Goal: Ask a question: Ask a question

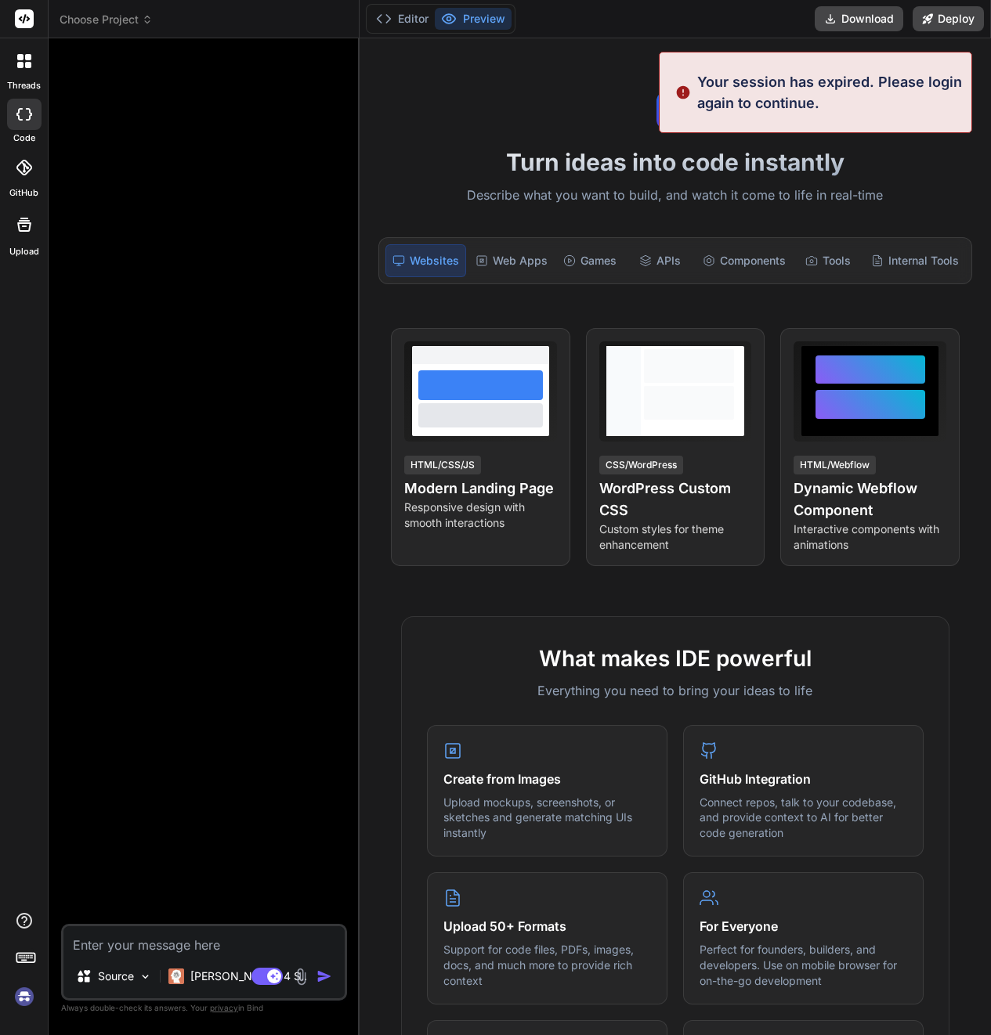
type textarea "x"
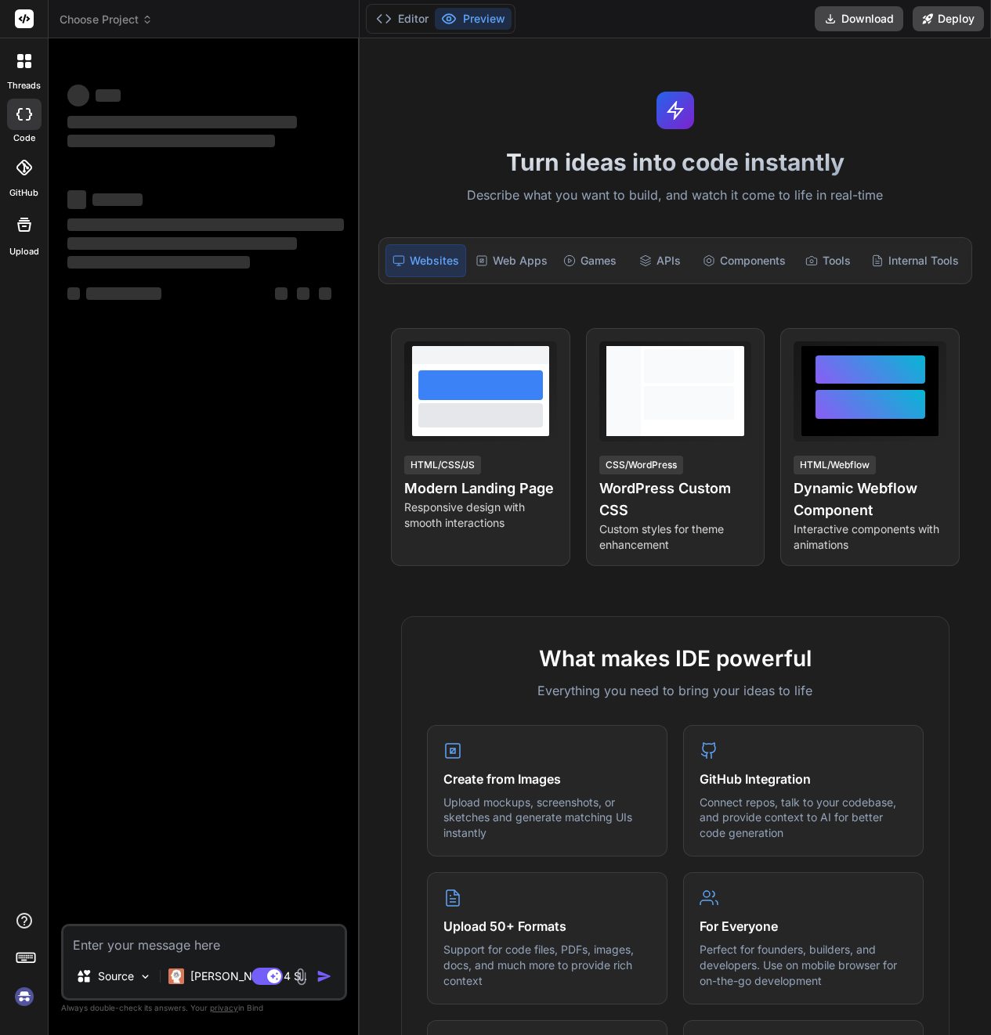
type textarea "x"
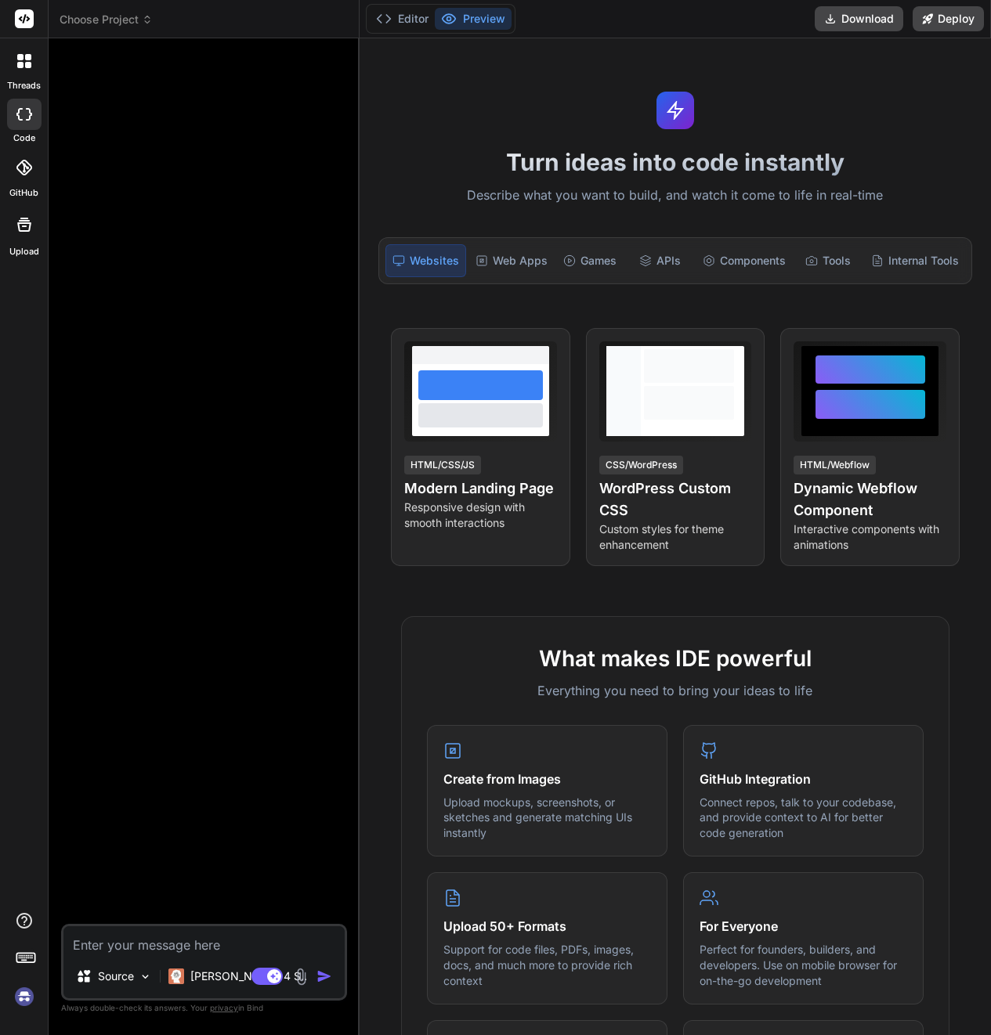
click at [135, 946] on textarea at bounding box center [203, 940] width 281 height 28
type textarea "H"
type textarea "x"
type textarea "Ho"
type textarea "x"
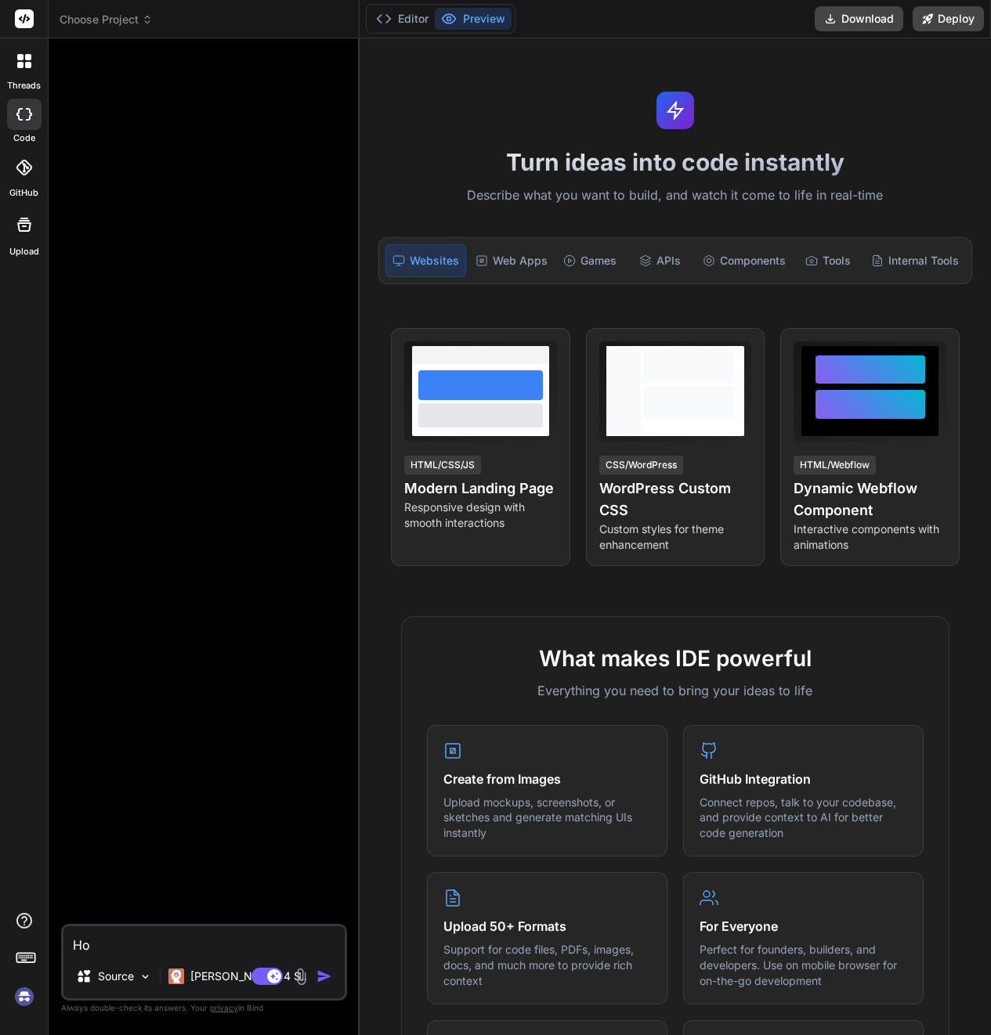
type textarea "How"
type textarea "x"
type textarea "How"
type textarea "x"
type textarea "How d"
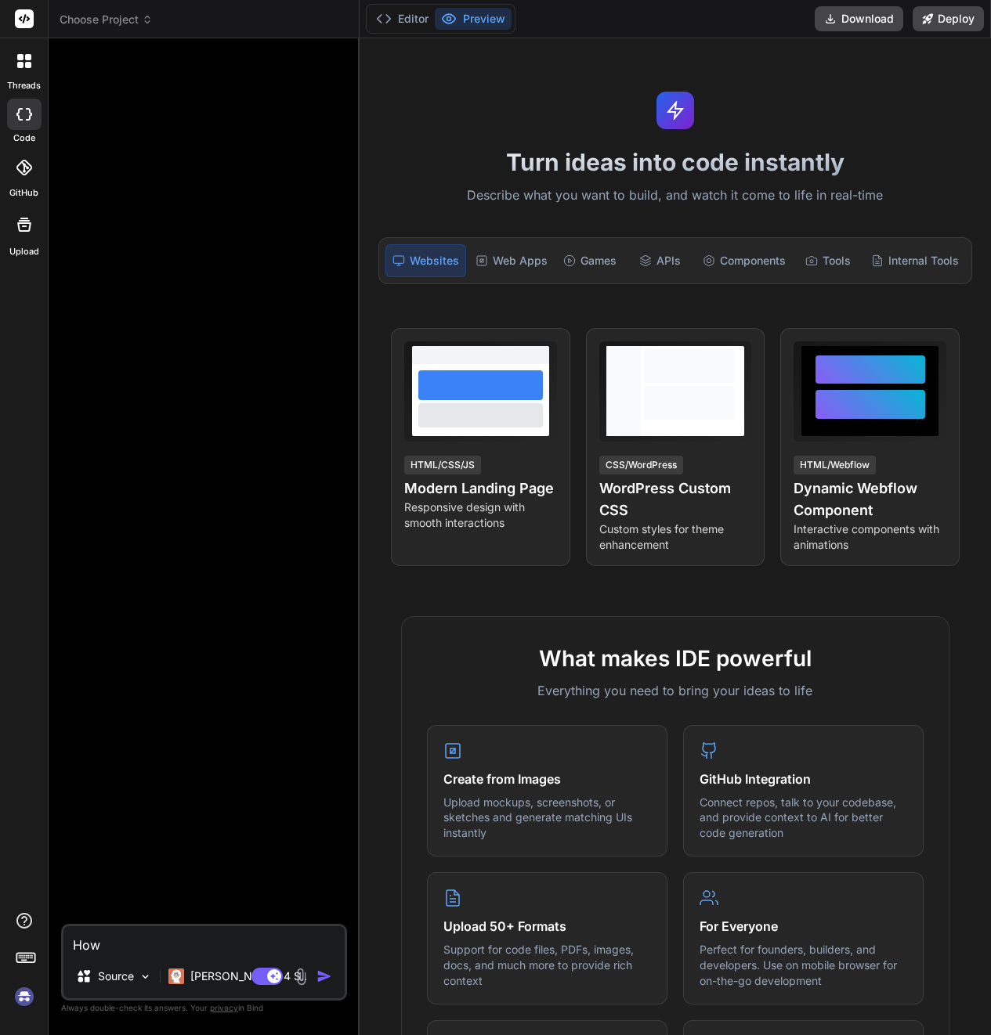
type textarea "x"
type textarea "How do"
type textarea "x"
type textarea "How do"
type textarea "x"
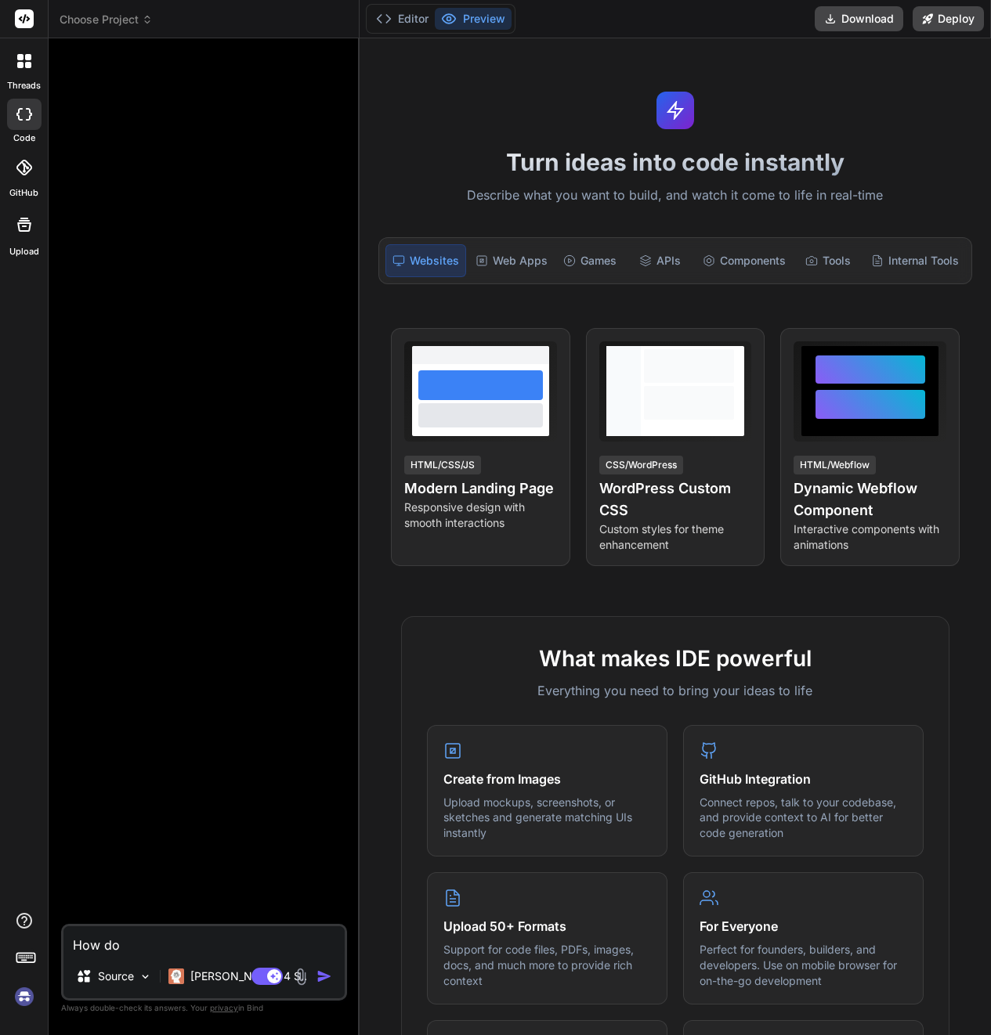
type textarea "How do i"
type textarea "x"
type textarea "How do i"
type textarea "x"
type textarea "How do i p"
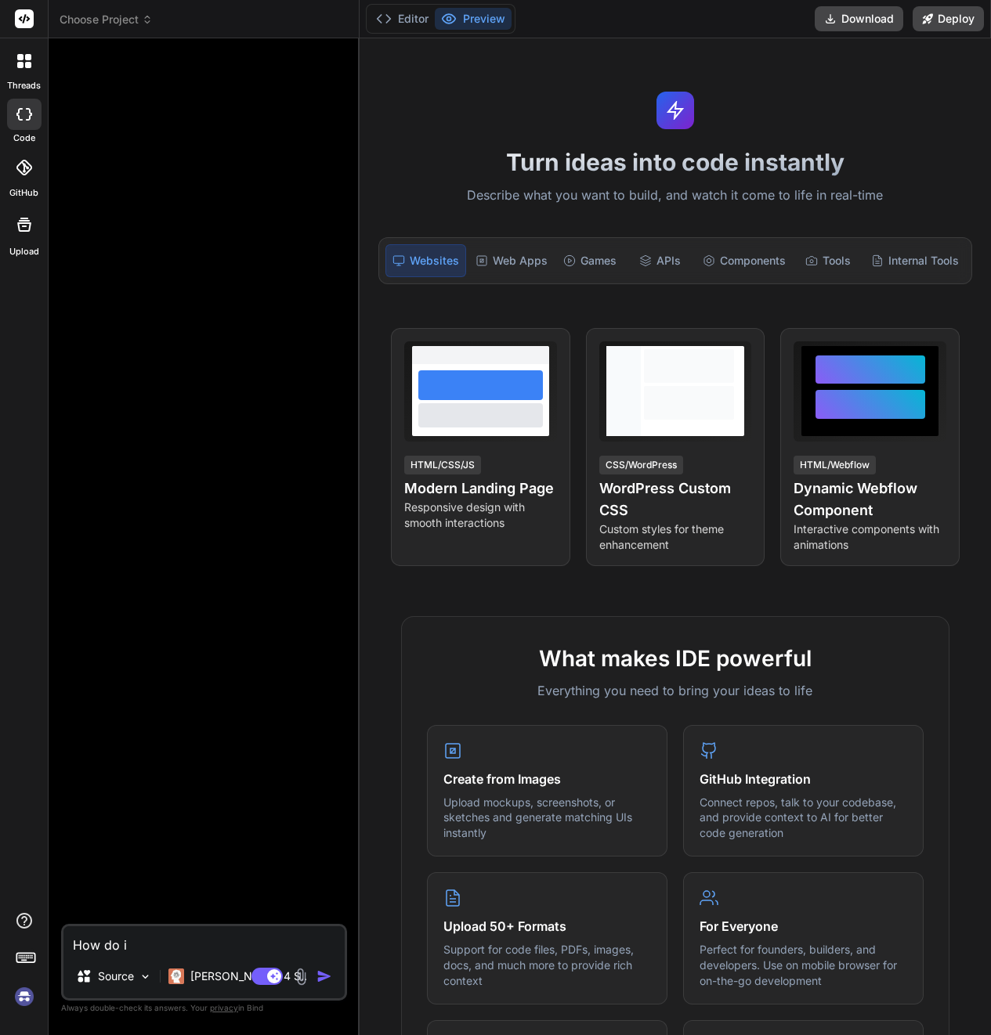
type textarea "x"
type textarea "How do i pa"
type textarea "x"
type textarea "How do i pac"
type textarea "x"
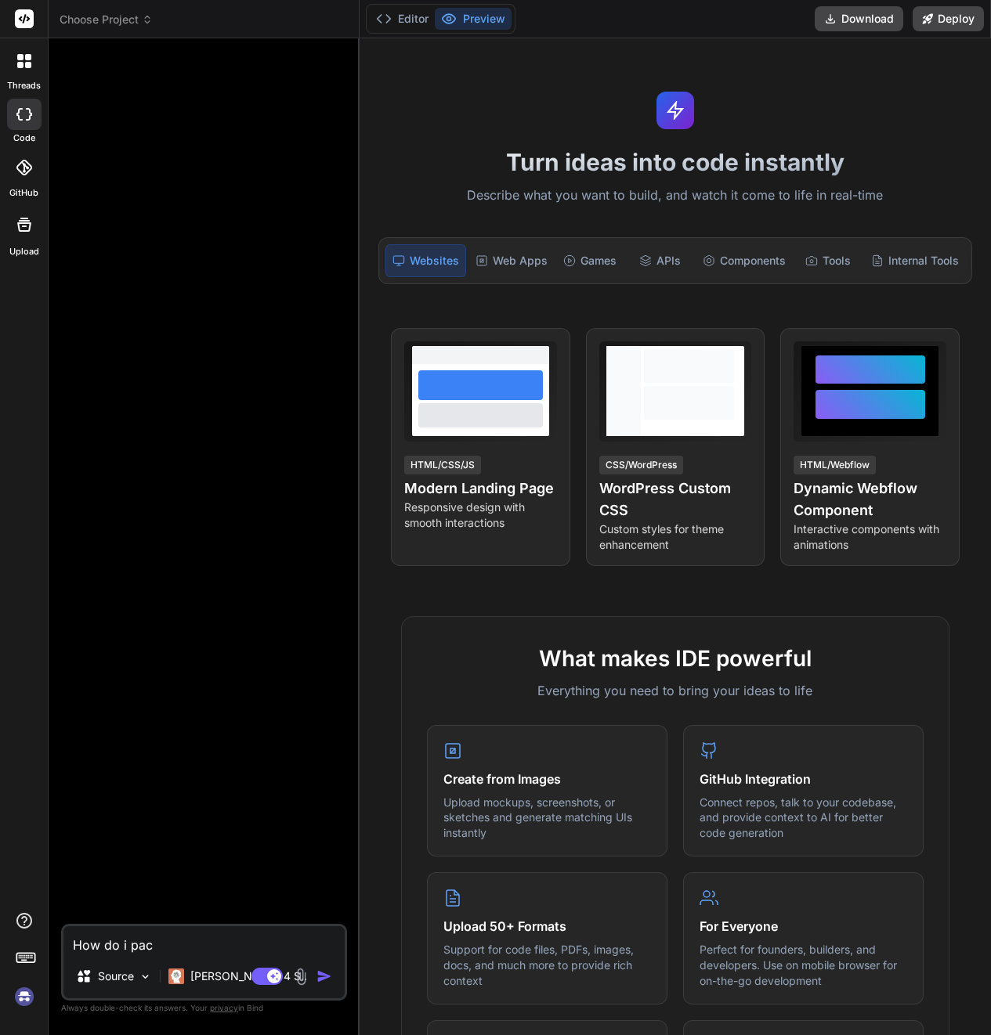
type textarea "How do i pack"
type textarea "x"
type textarea "How do i packa"
type textarea "x"
type textarea "How do i packag"
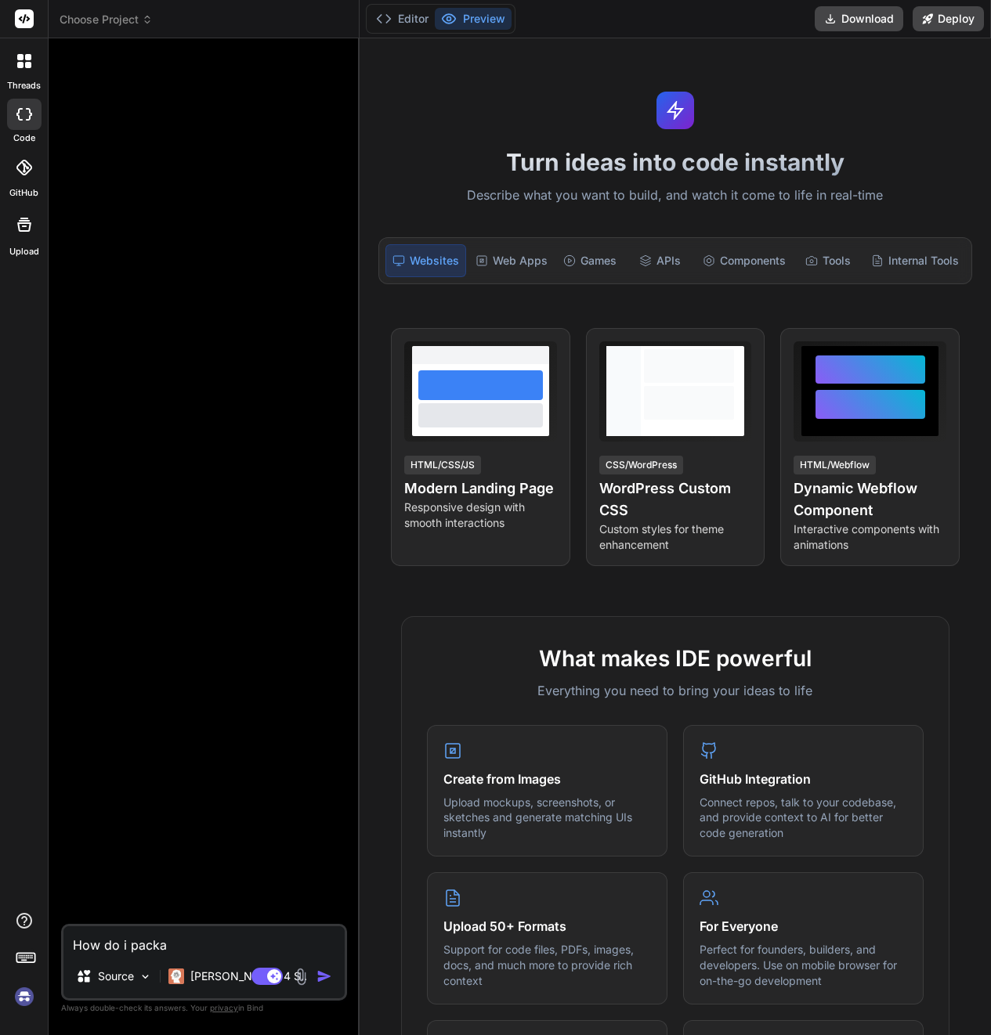
type textarea "x"
type textarea "How do i package"
type textarea "x"
type textarea "How do i package"
type textarea "x"
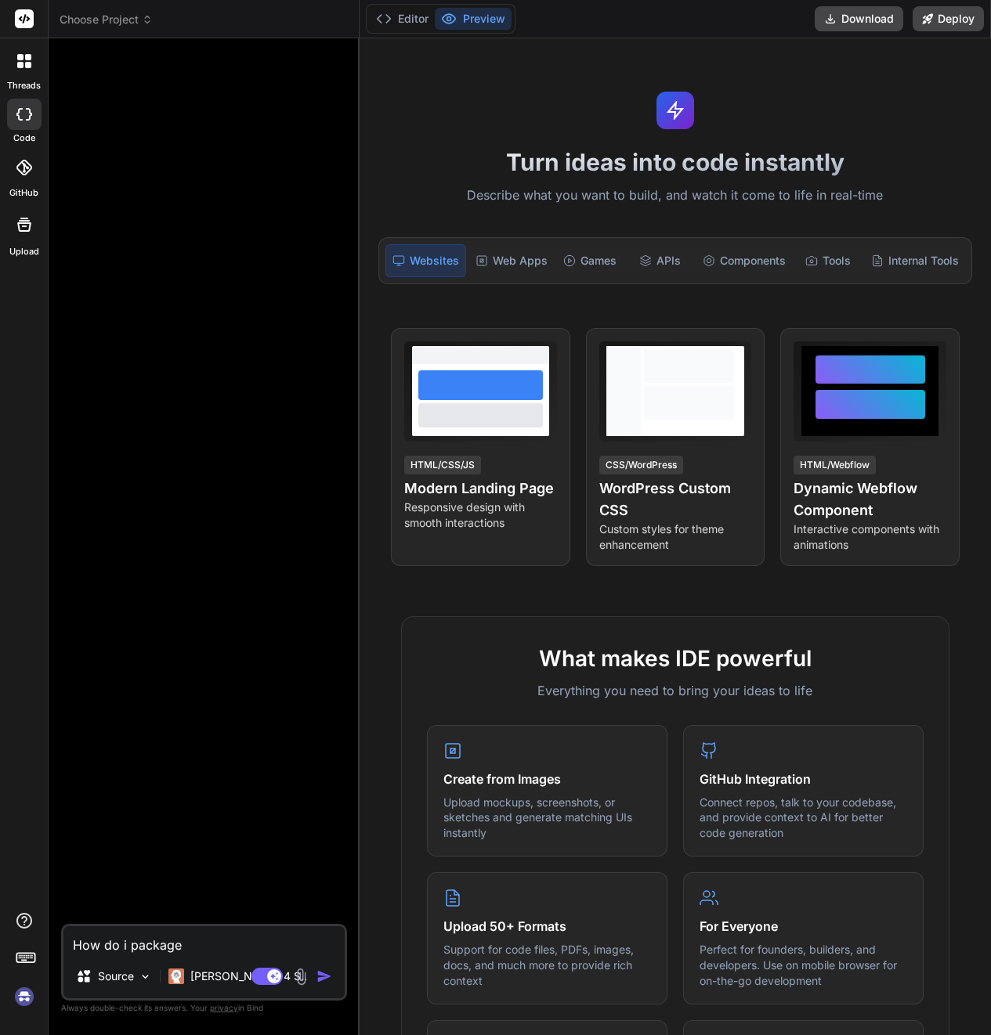
type textarea "How do i package a"
type textarea "x"
type textarea "How do i package a"
type textarea "x"
type textarea "How do i package a m"
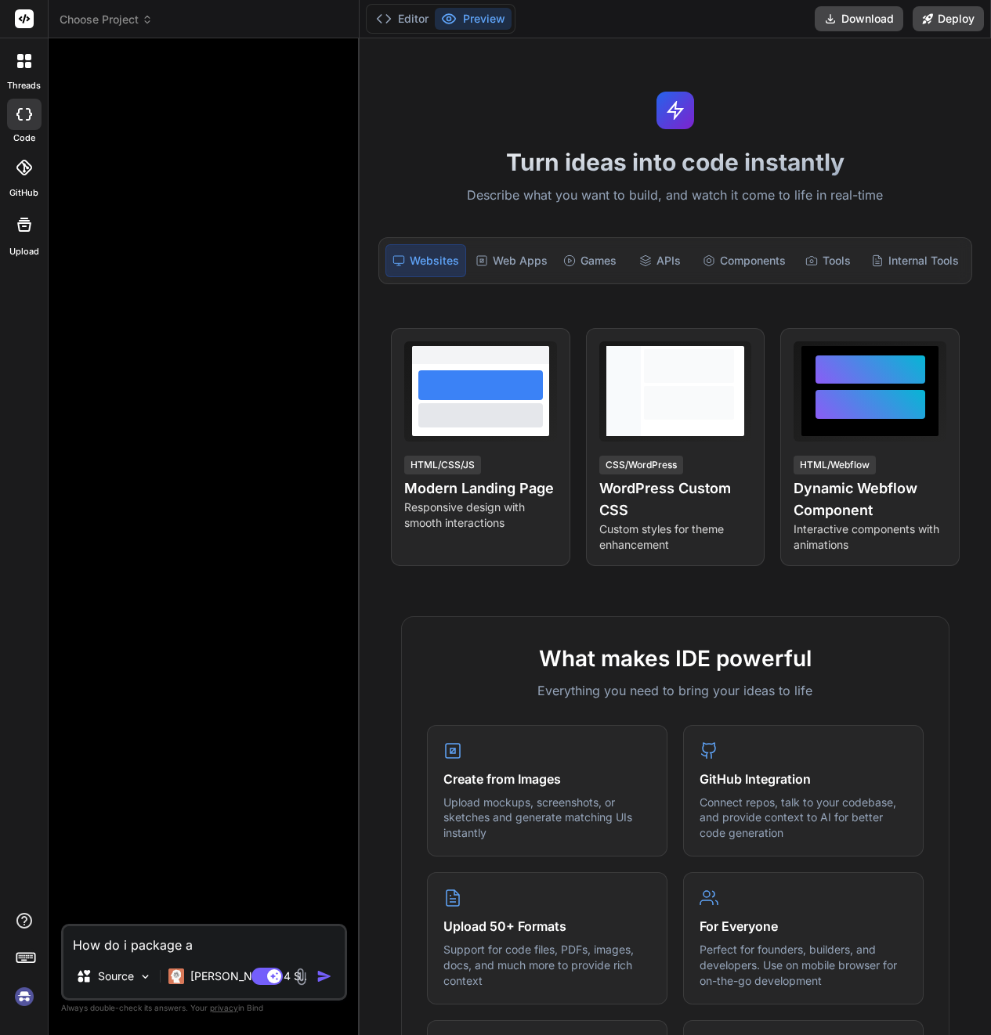
type textarea "x"
type textarea "How do i package a ma"
type textarea "x"
type textarea "How do i package a man"
type textarea "x"
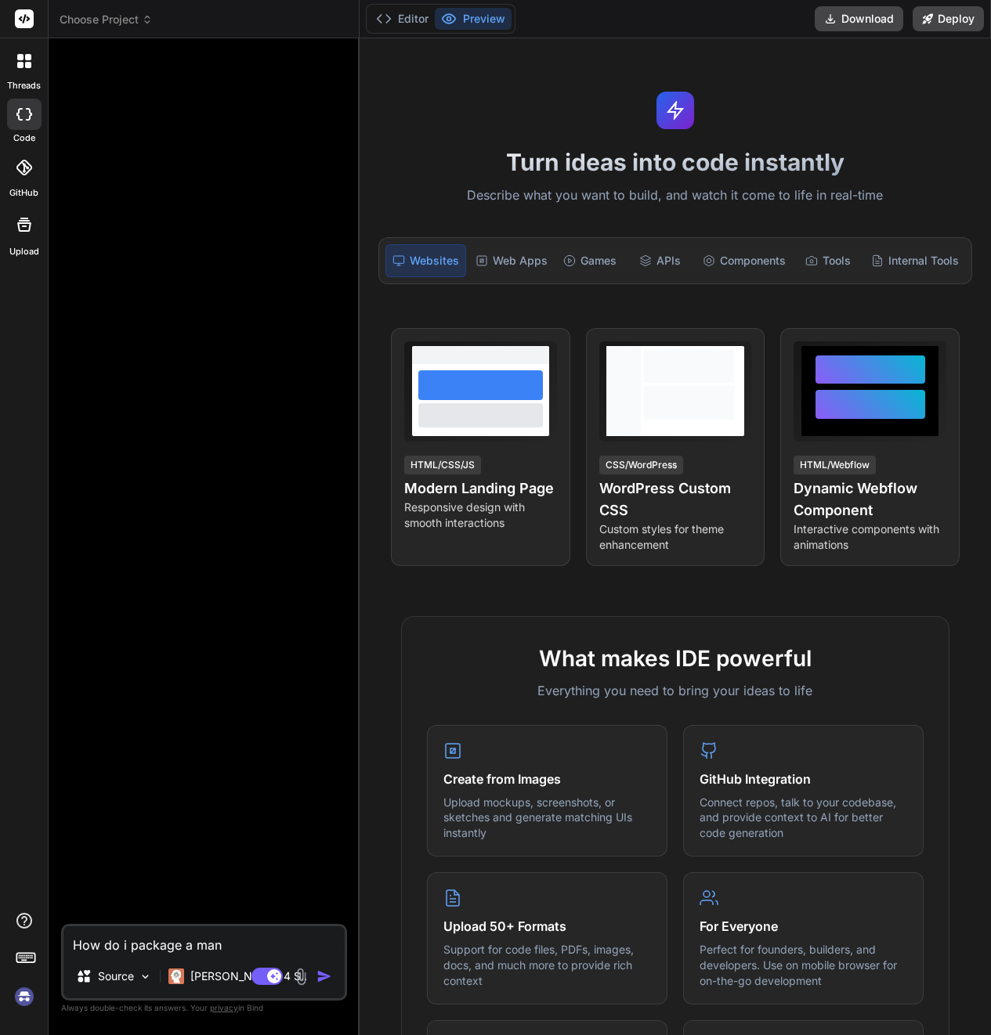
type textarea "How do i package a mana"
type textarea "x"
type textarea "How do i package a manag"
type textarea "x"
type textarea "How do i package a manage"
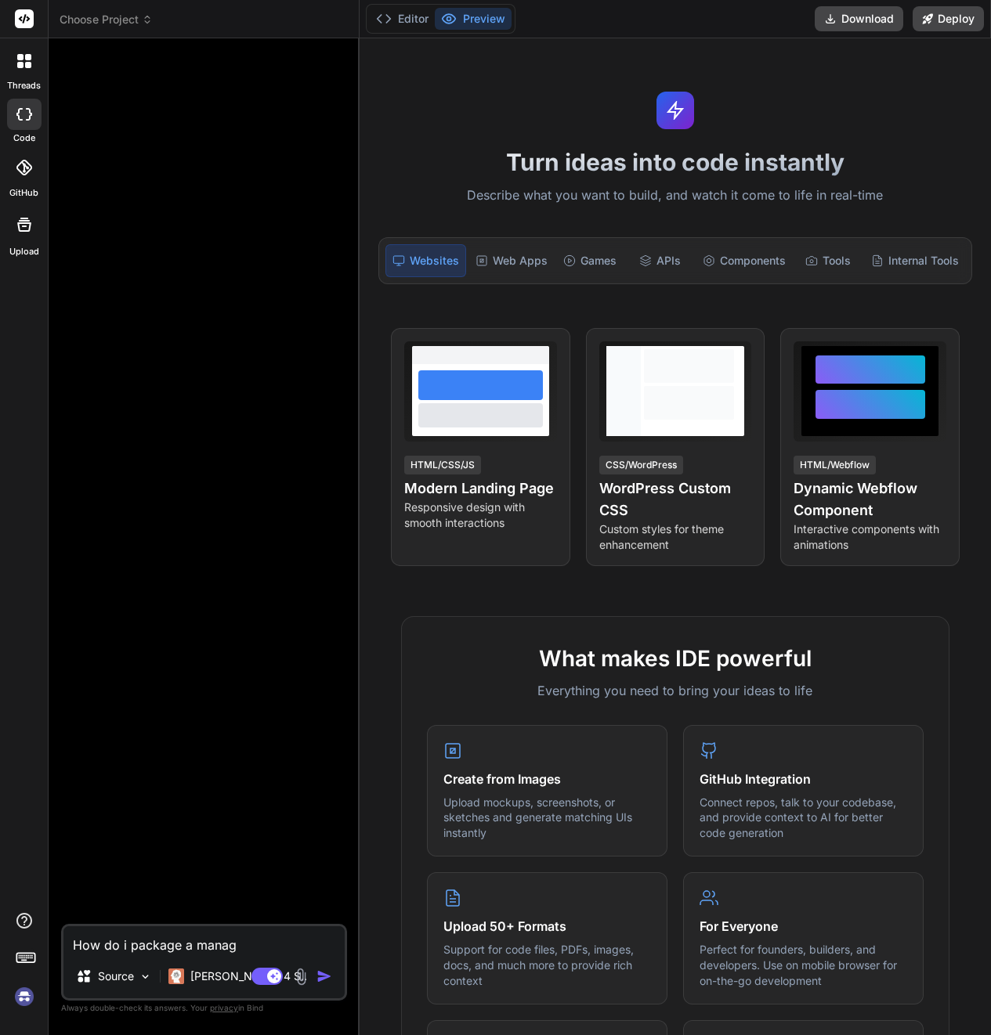
type textarea "x"
type textarea "How do i package a managed"
type textarea "x"
type textarea "How do i package a managed"
type textarea "x"
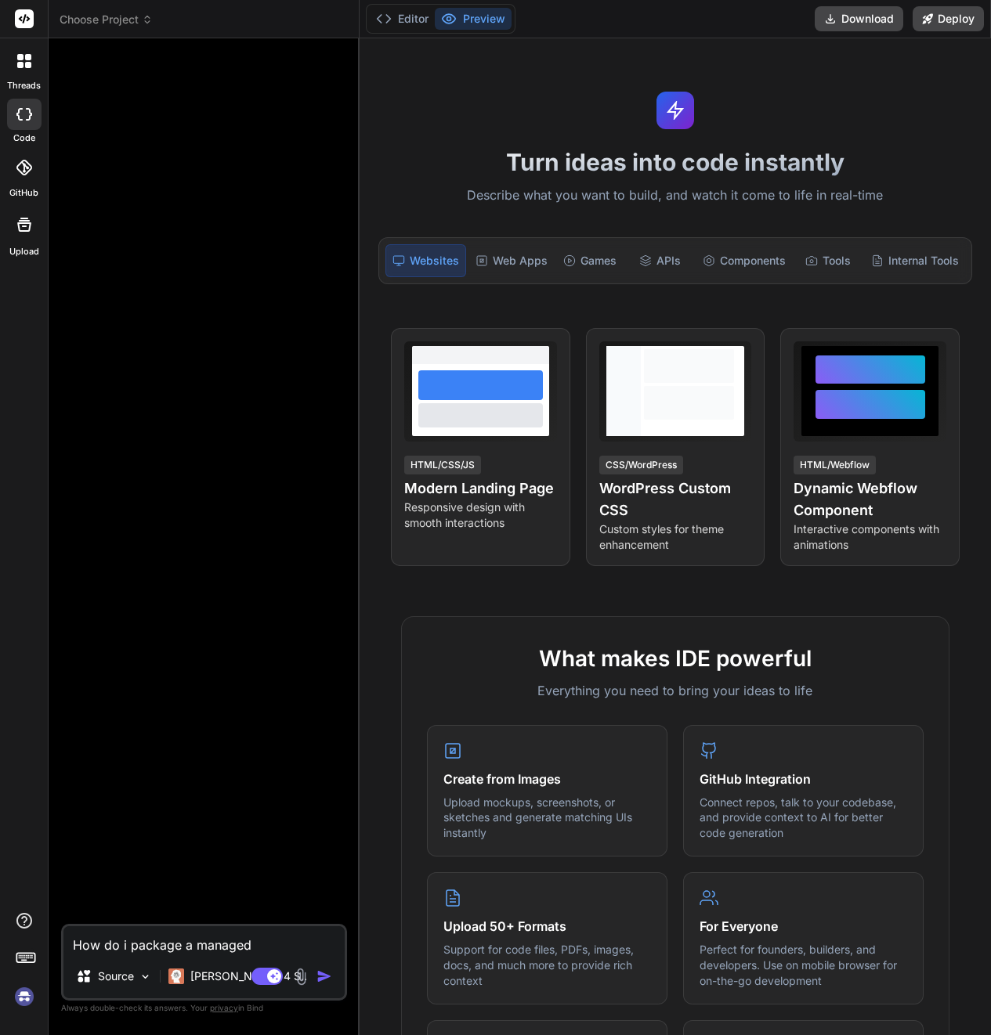
type textarea "How do i package a managed"
